Goal: Information Seeking & Learning: Learn about a topic

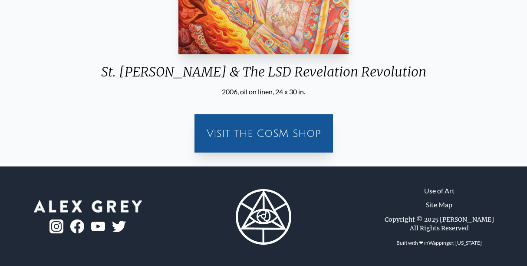
scroll to position [242, 0]
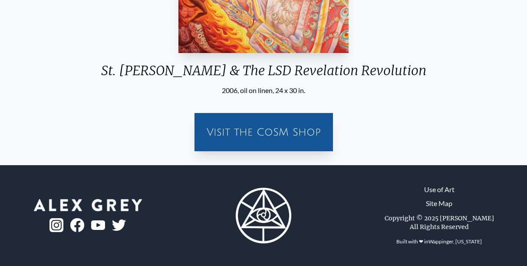
click at [268, 217] on img at bounding box center [264, 215] width 56 height 56
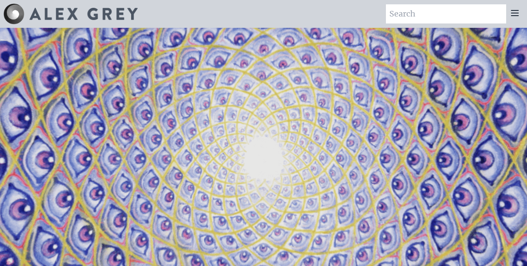
click at [515, 13] on icon at bounding box center [514, 12] width 7 height 5
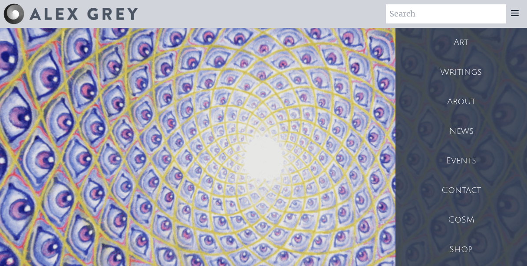
click at [463, 67] on div "Writings" at bounding box center [461, 72] width 132 height 30
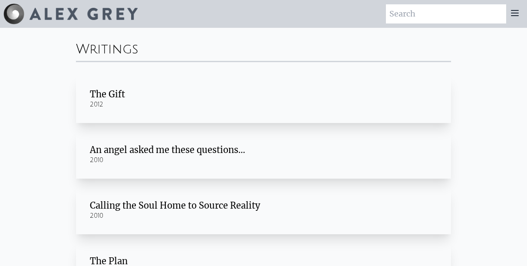
click at [138, 144] on div "An angel asked me these questions…" at bounding box center [263, 150] width 347 height 12
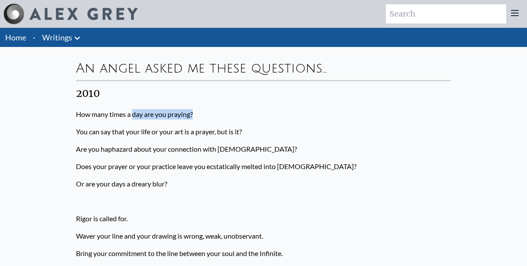
drag, startPoint x: 133, startPoint y: 121, endPoint x: 194, endPoint y: 108, distance: 62.6
click at [194, 108] on p "How many times a day are you praying?" at bounding box center [263, 113] width 375 height 17
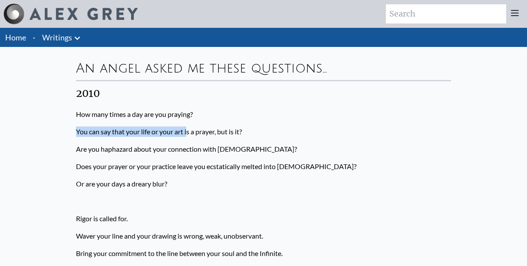
drag, startPoint x: 94, startPoint y: 129, endPoint x: 188, endPoint y: 129, distance: 93.7
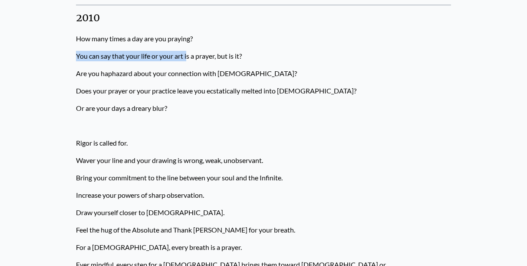
scroll to position [87, 0]
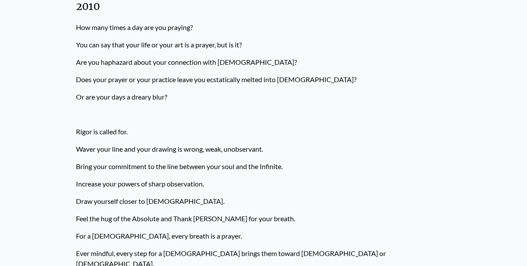
drag, startPoint x: 71, startPoint y: 133, endPoint x: 186, endPoint y: 115, distance: 116.4
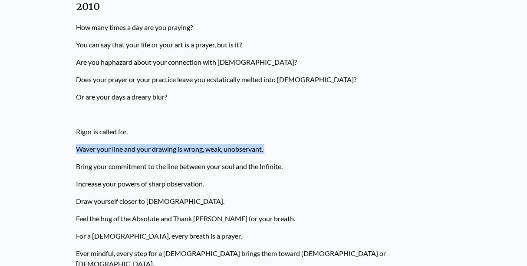
drag, startPoint x: 59, startPoint y: 157, endPoint x: 263, endPoint y: 127, distance: 206.1
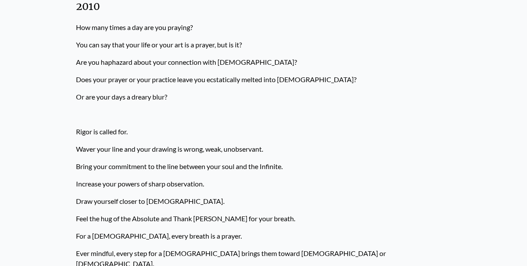
click at [143, 188] on p "Increase your powers of sharp observation." at bounding box center [263, 183] width 375 height 17
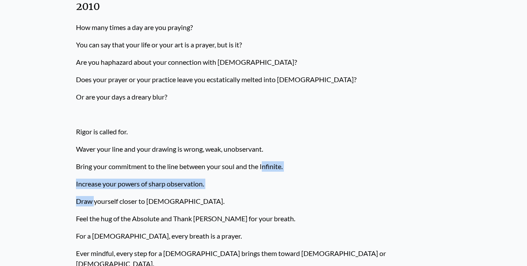
drag, startPoint x: 95, startPoint y: 196, endPoint x: 263, endPoint y: 158, distance: 173.1
click at [239, 188] on p "Increase your powers of sharp observation." at bounding box center [263, 183] width 375 height 17
